Goal: Find specific page/section: Find specific page/section

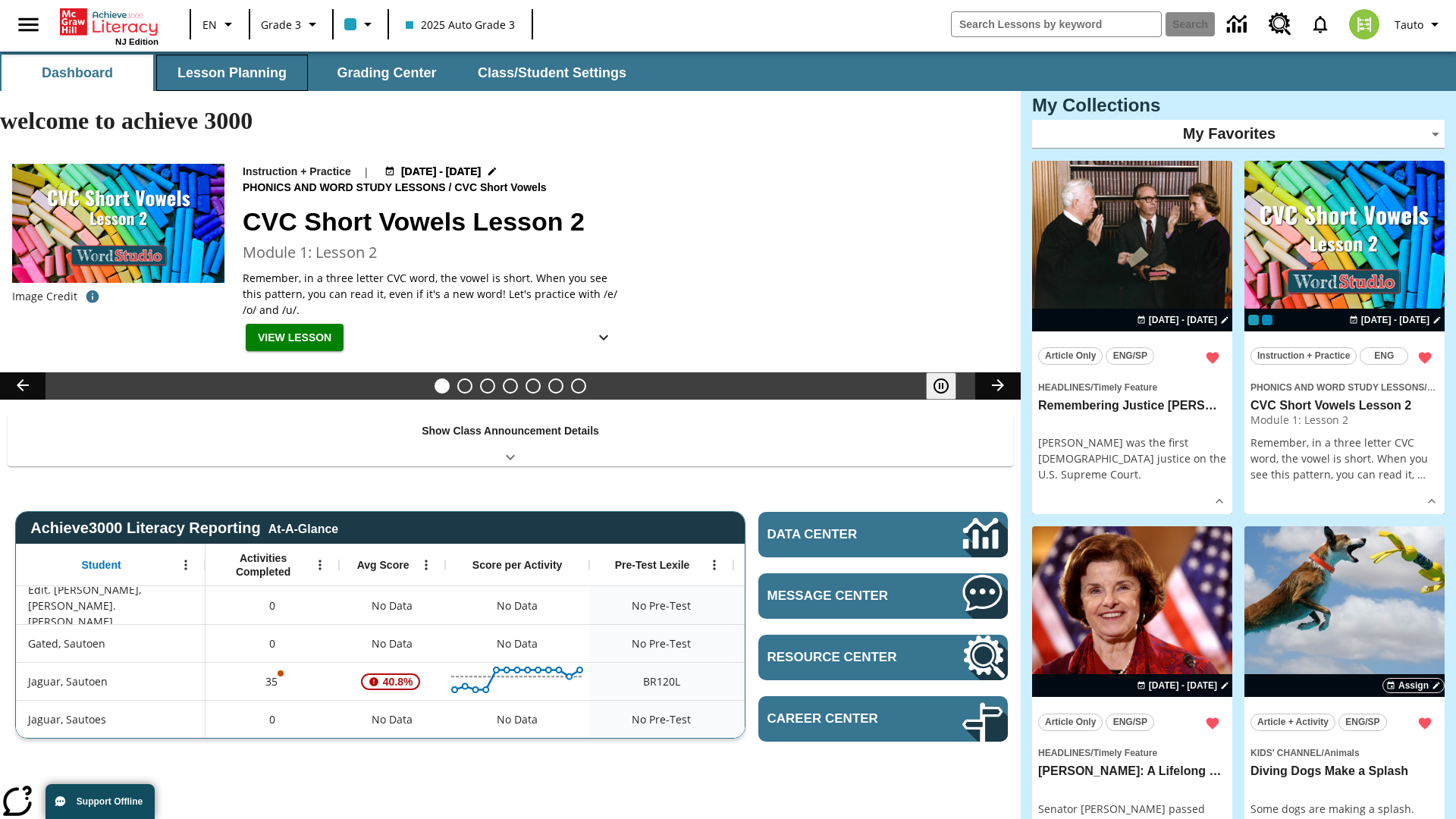
click at [232, 73] on button "Lesson Planning" at bounding box center [232, 72] width 152 height 36
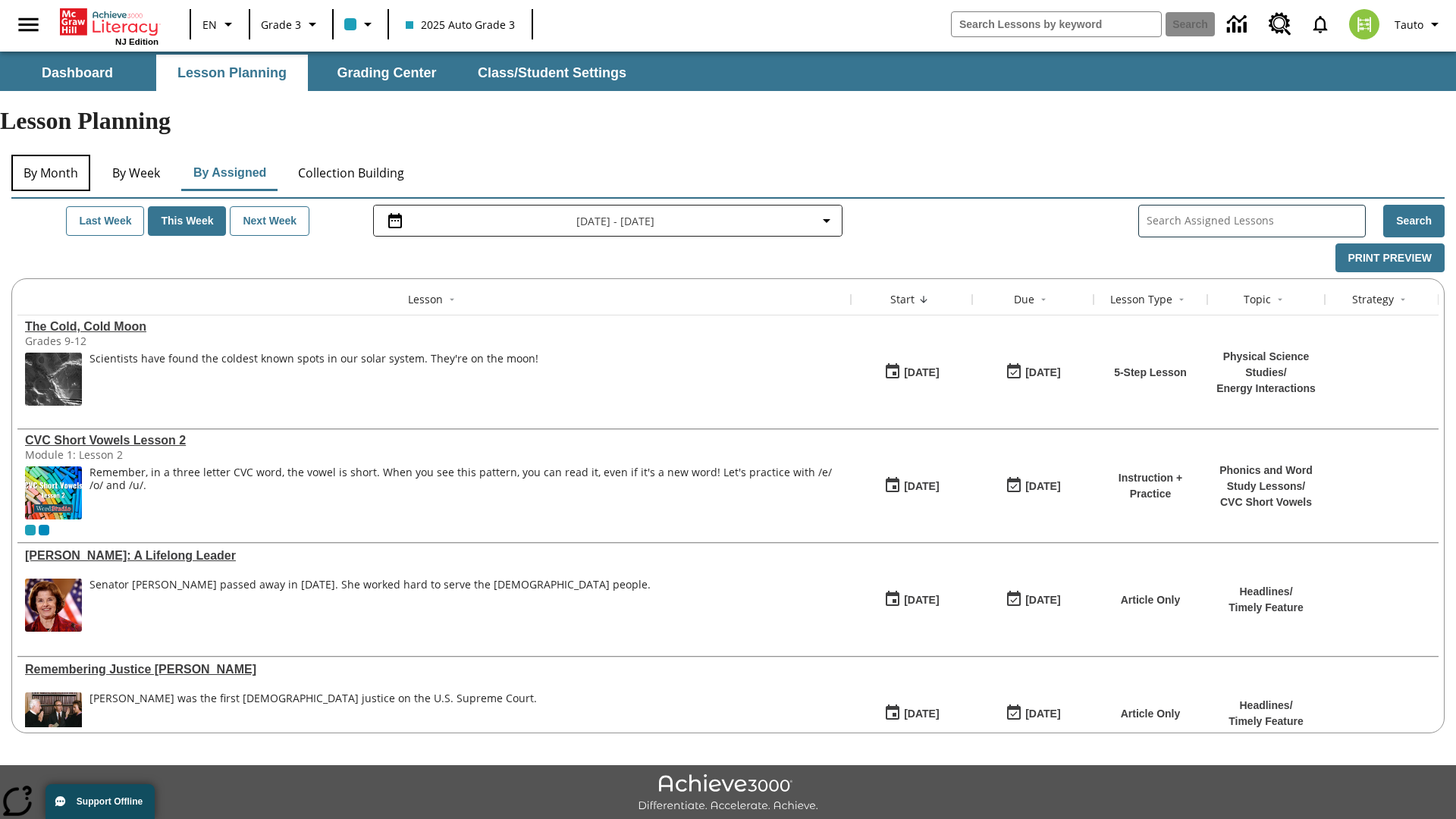
click at [51, 155] on button "By Month" at bounding box center [51, 173] width 79 height 36
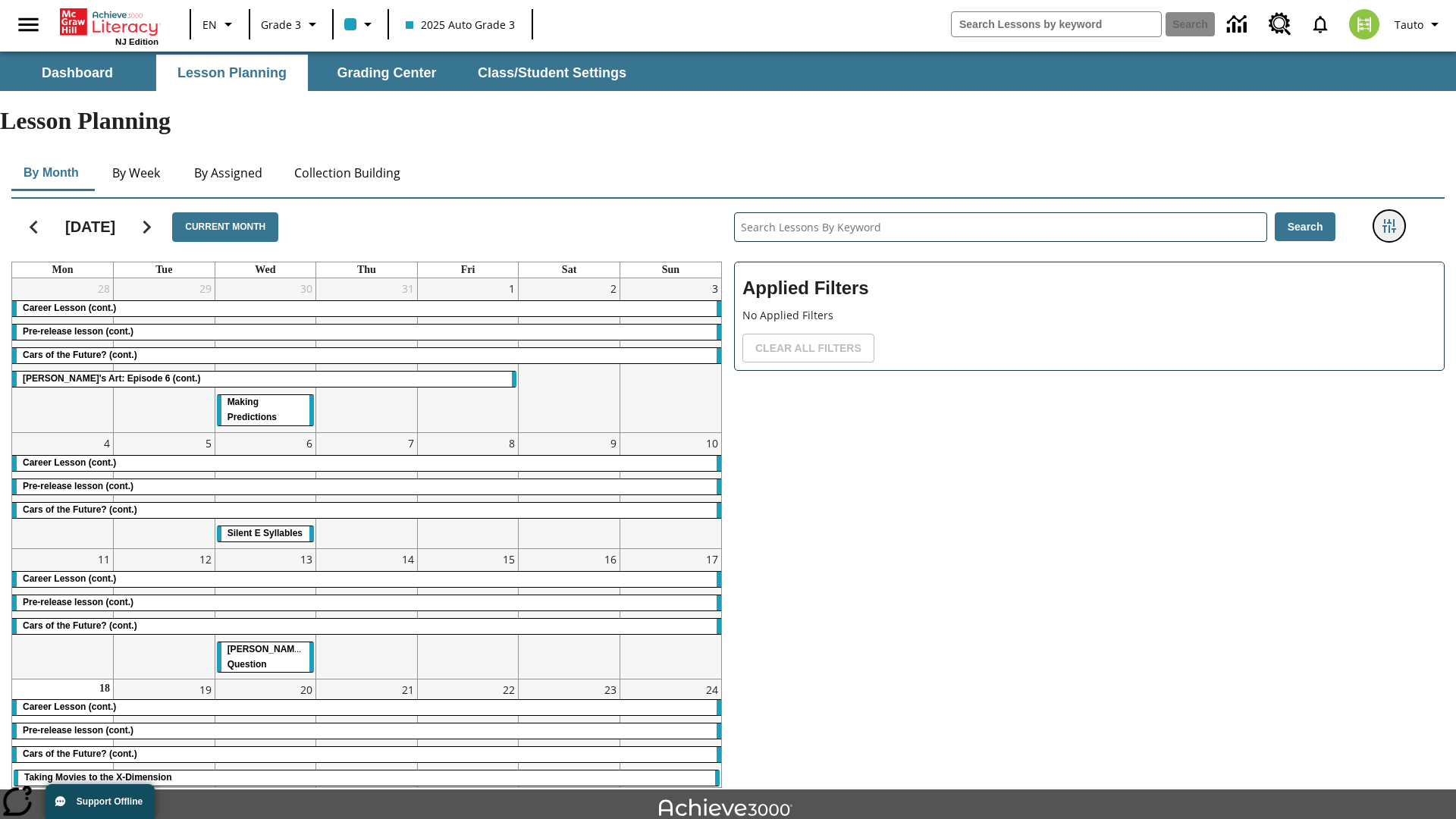
click at [1389, 219] on icon "Filters Side menu" at bounding box center [1390, 226] width 14 height 14
